Goal: Information Seeking & Learning: Learn about a topic

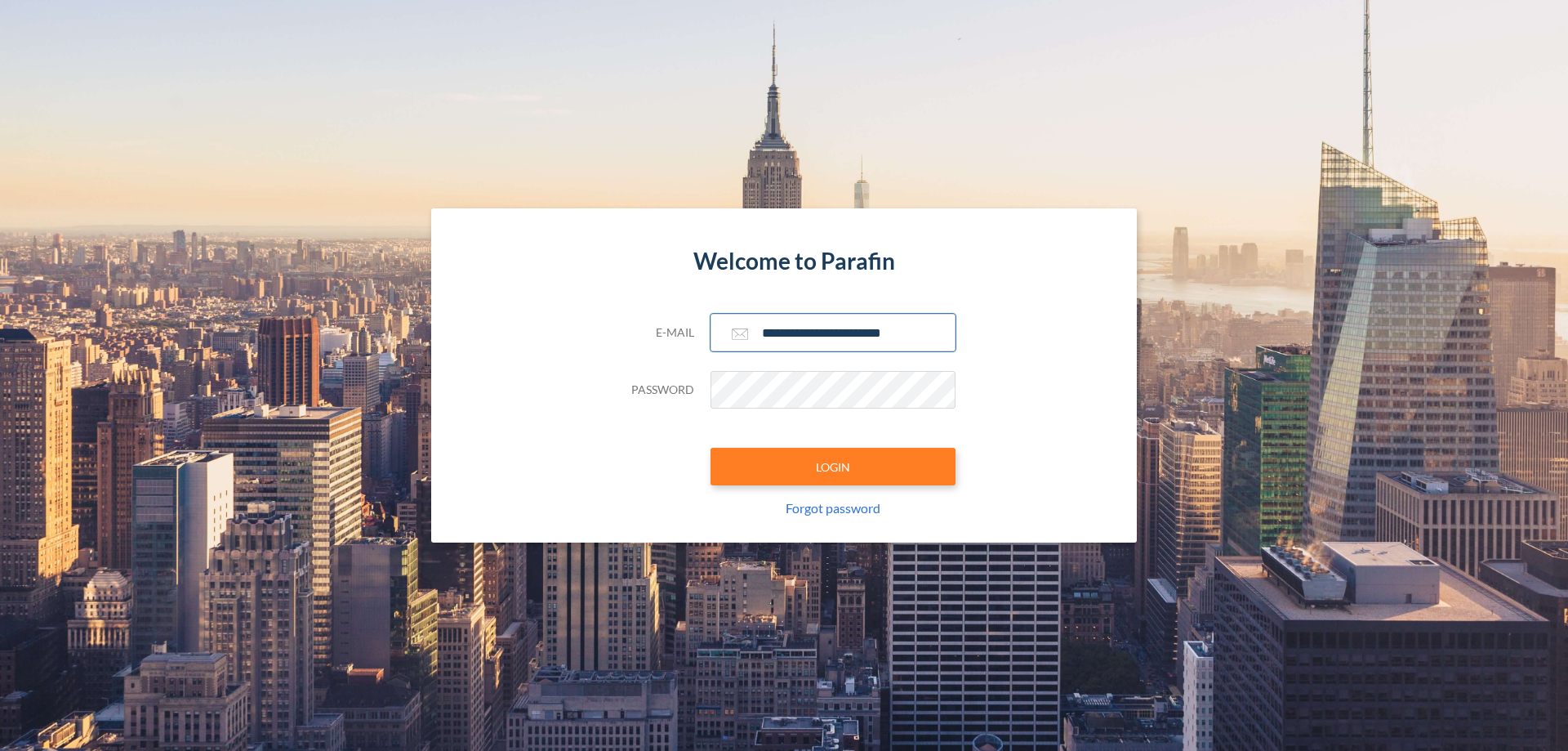
type input "**********"
click at [833, 466] on button "LOGIN" at bounding box center [832, 466] width 245 height 38
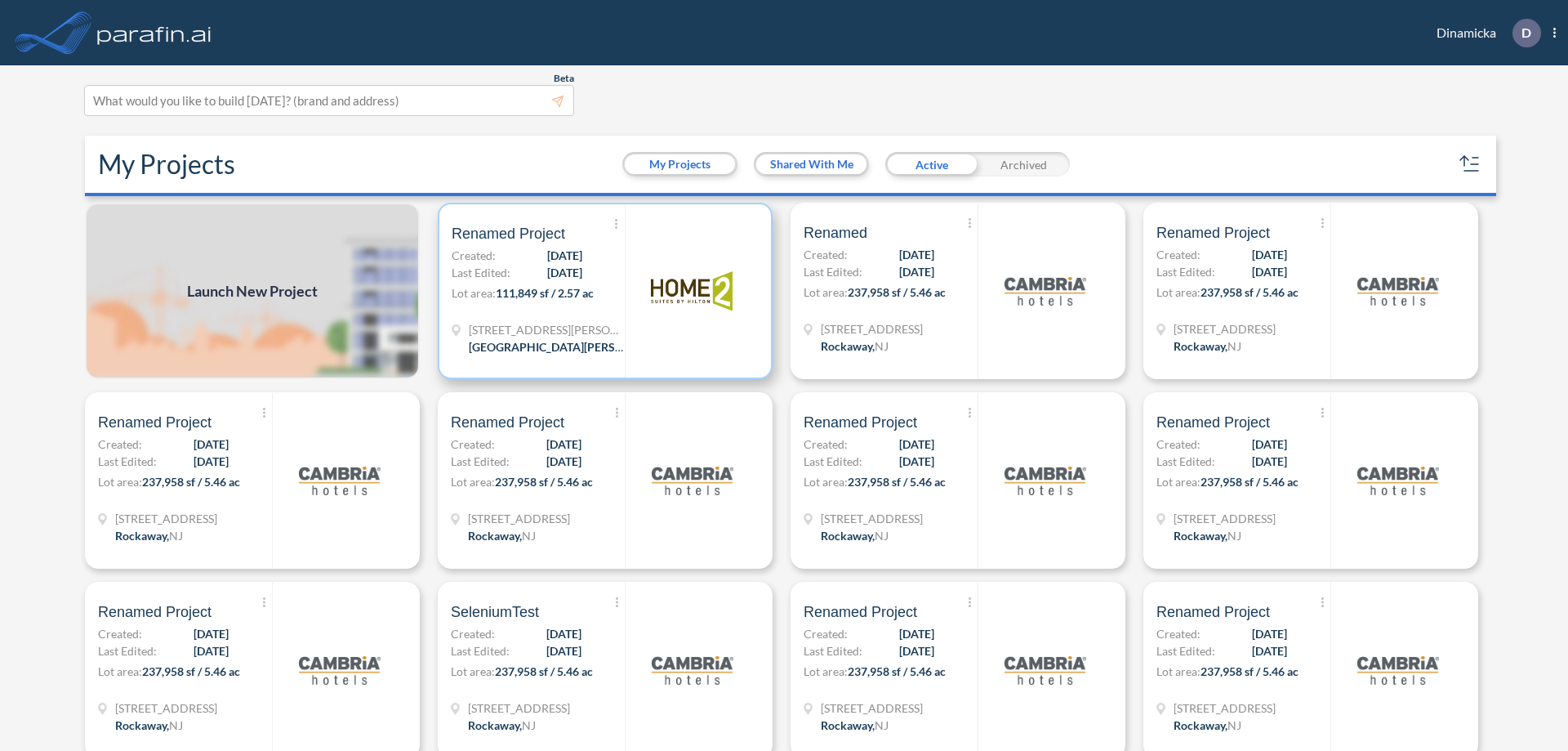
scroll to position [4, 0]
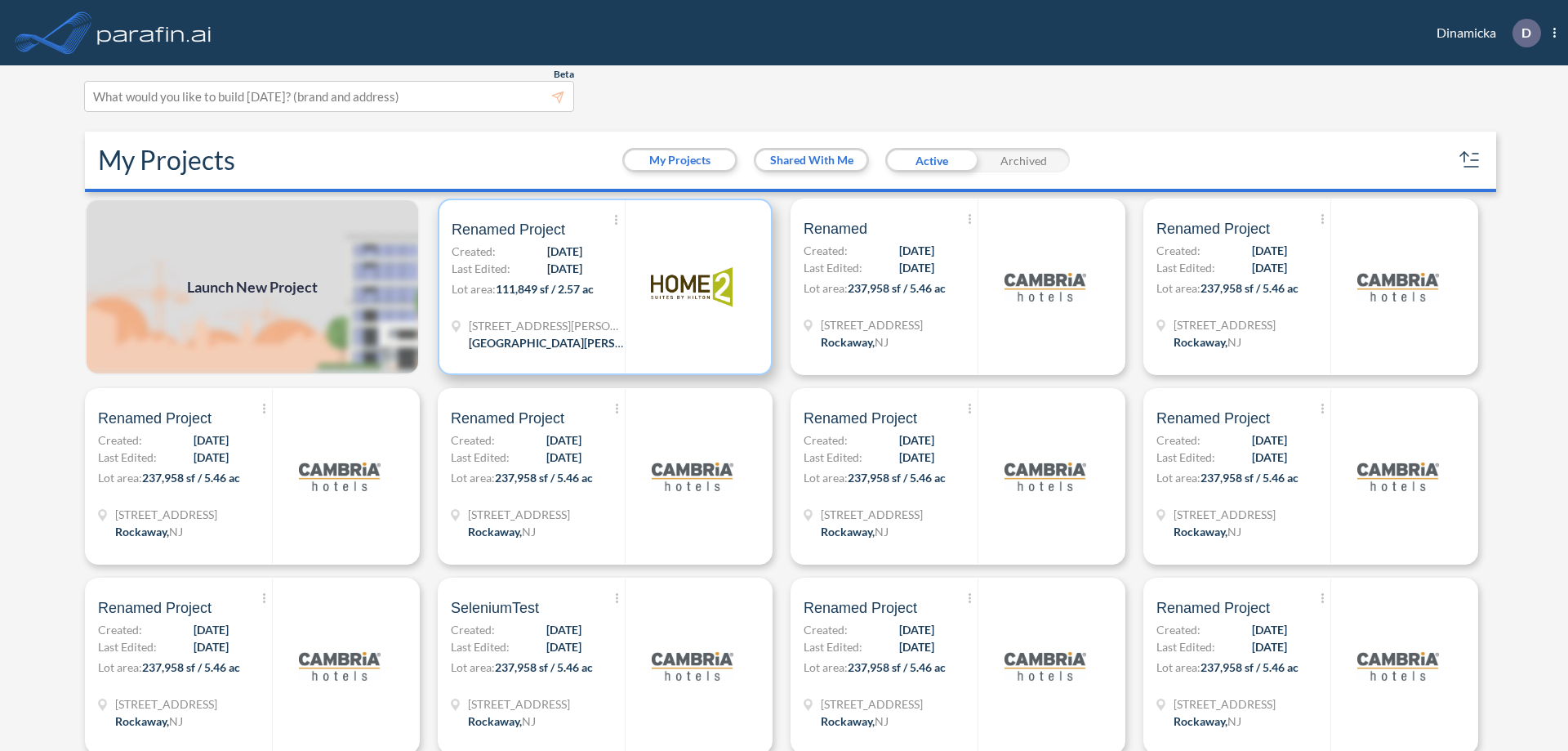
click at [602, 287] on p "Lot area: 111,849 sf / 2.57 ac" at bounding box center [537, 293] width 173 height 24
